Goal: Information Seeking & Learning: Learn about a topic

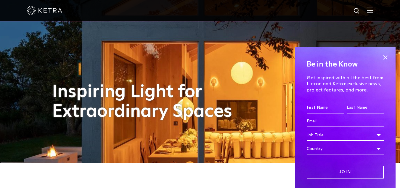
scroll to position [28, 0]
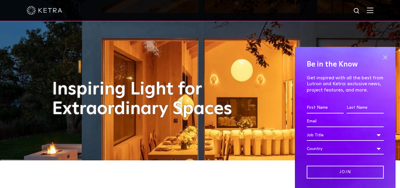
click at [381, 56] on span at bounding box center [385, 57] width 9 height 9
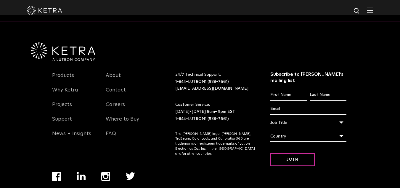
scroll to position [1246, 0]
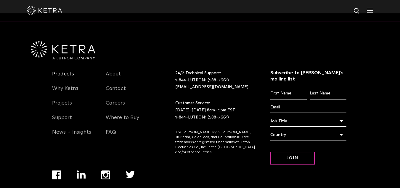
click at [71, 70] on link "Products" at bounding box center [63, 77] width 22 height 14
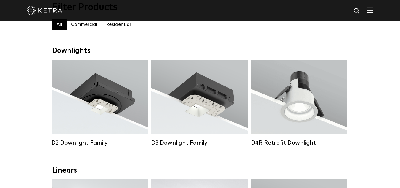
scroll to position [72, 0]
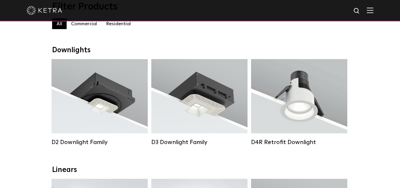
click at [122, 27] on label "Residential" at bounding box center [119, 23] width 34 height 11
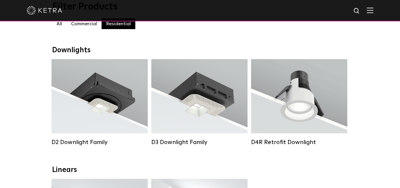
click at [122, 27] on label "Residential" at bounding box center [119, 23] width 34 height 11
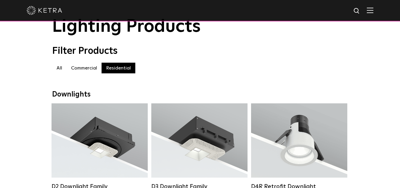
scroll to position [26, 0]
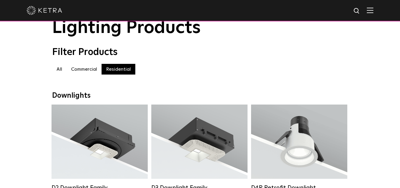
click at [85, 73] on label "Commercial" at bounding box center [84, 69] width 35 height 11
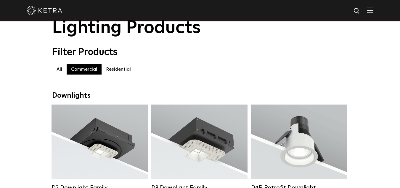
click at [117, 69] on label "Residential" at bounding box center [119, 69] width 34 height 11
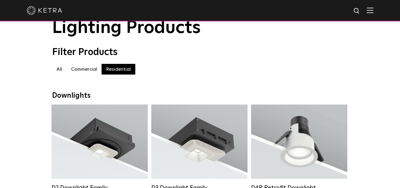
drag, startPoint x: 117, startPoint y: 69, endPoint x: 21, endPoint y: 105, distance: 102.2
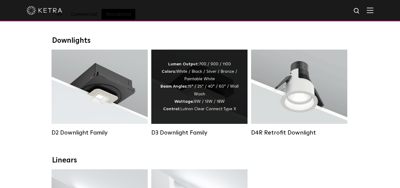
scroll to position [81, 0]
click at [192, 97] on div "Lumen Output: 700 / 900 / 1100 Colors: White / Black / Silver / Bronze / Painta…" at bounding box center [199, 86] width 78 height 52
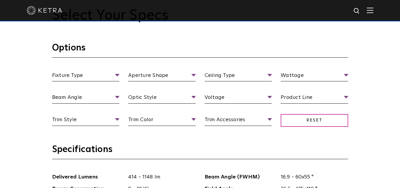
scroll to position [505, 0]
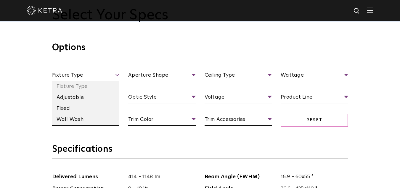
click at [114, 74] on span "Fixture Type" at bounding box center [86, 76] width 68 height 10
click at [118, 74] on span "Fixture Type" at bounding box center [86, 76] width 68 height 10
click at [80, 109] on li "Fixed" at bounding box center [86, 108] width 68 height 11
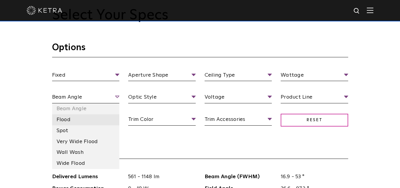
click at [83, 124] on li "Flood" at bounding box center [86, 119] width 68 height 11
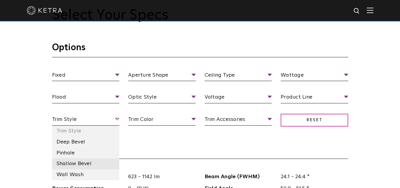
click at [80, 165] on li "Shallow Bevel" at bounding box center [86, 163] width 68 height 11
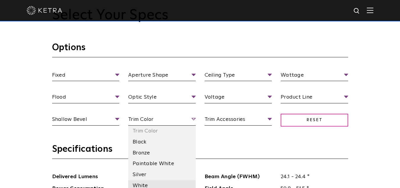
click at [141, 183] on li "White" at bounding box center [162, 185] width 68 height 11
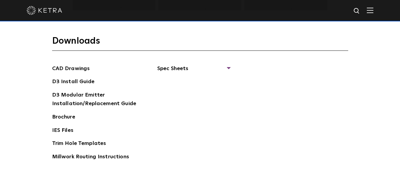
scroll to position [867, 0]
click at [225, 67] on span "Spec Sheets" at bounding box center [193, 70] width 73 height 13
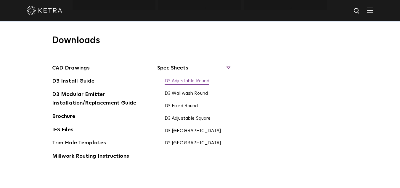
click at [200, 82] on link "D3 Adjustable Round" at bounding box center [187, 81] width 45 height 7
click at [109, 101] on link "D3 Modular Emitter Installation/Replacement Guide" at bounding box center [96, 99] width 89 height 18
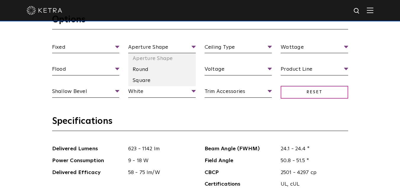
scroll to position [538, 0]
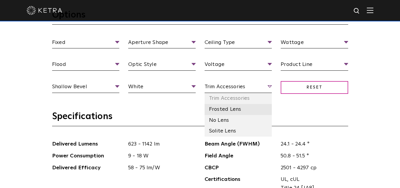
click at [238, 110] on li "Frosted Lens" at bounding box center [239, 109] width 68 height 11
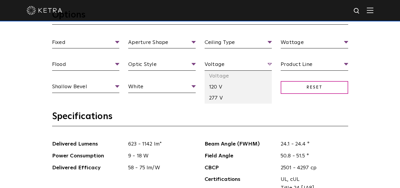
click at [234, 67] on span "Voltage" at bounding box center [239, 65] width 68 height 10
click at [218, 89] on li "120 V" at bounding box center [239, 86] width 68 height 11
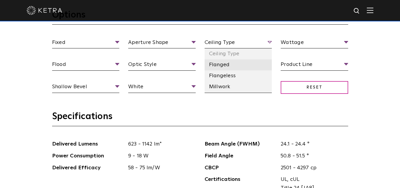
click at [231, 65] on li "Flanged" at bounding box center [239, 64] width 68 height 11
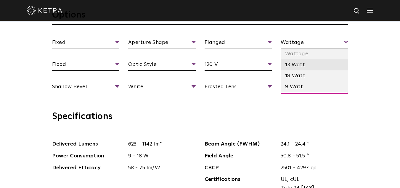
click at [298, 62] on li "13 Watt" at bounding box center [315, 64] width 68 height 11
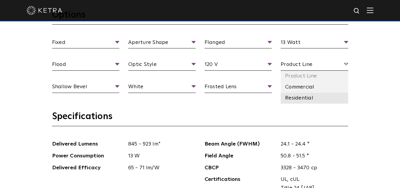
click at [292, 97] on li "Residential" at bounding box center [315, 97] width 68 height 11
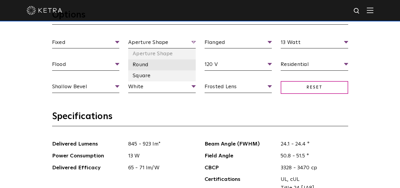
click at [151, 65] on li "Round" at bounding box center [162, 64] width 68 height 11
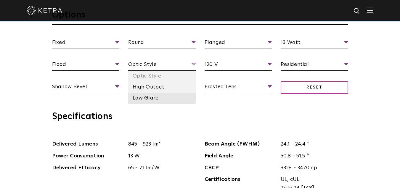
click at [152, 99] on li "Low Glare" at bounding box center [162, 97] width 68 height 11
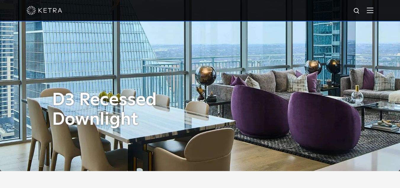
scroll to position [0, 0]
